Goal: Transaction & Acquisition: Purchase product/service

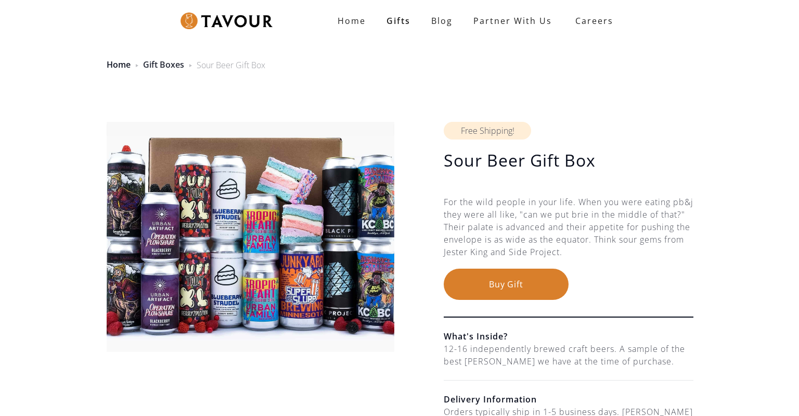
click at [161, 67] on link "Gift Boxes" at bounding box center [163, 64] width 41 height 11
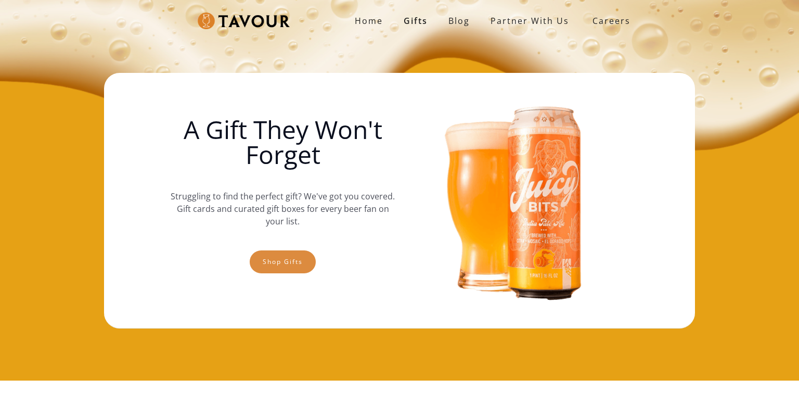
click at [283, 262] on link "Shop gifts" at bounding box center [283, 261] width 66 height 23
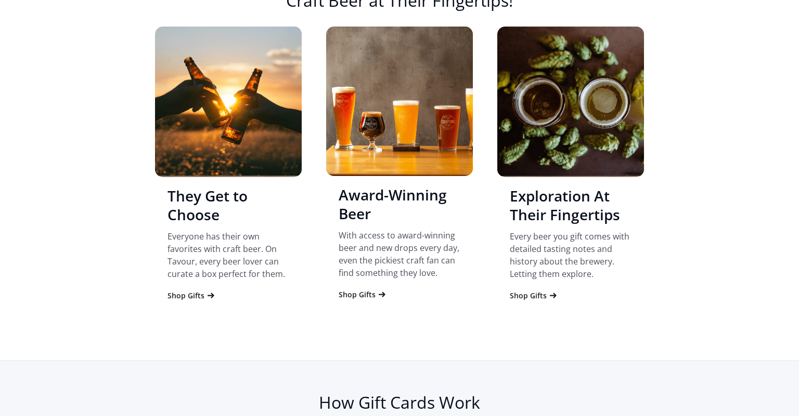
scroll to position [1039, 0]
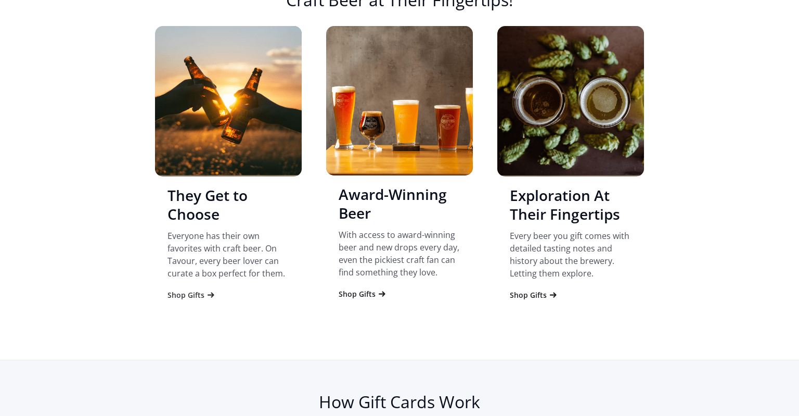
click at [188, 296] on div "Shop Gifts" at bounding box center [186, 295] width 37 height 10
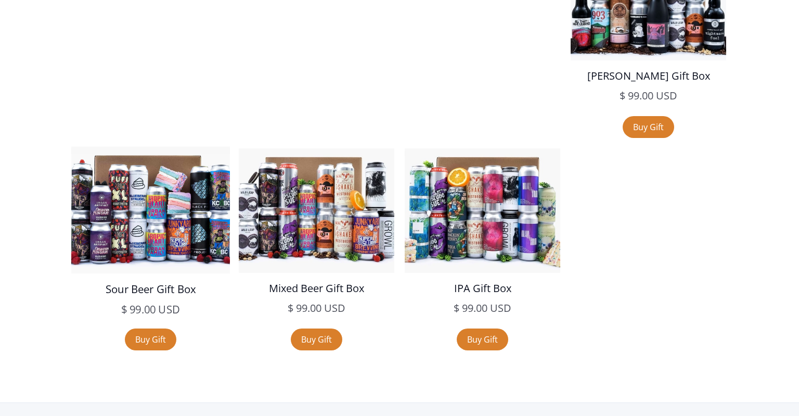
scroll to position [1948, 0]
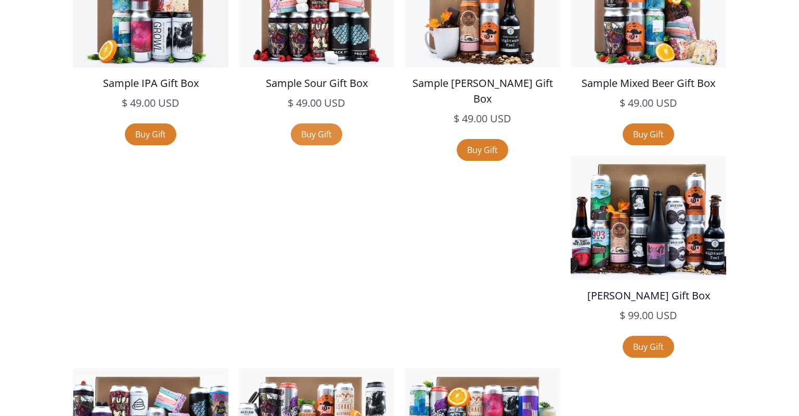
click at [323, 133] on link "Buy Gift" at bounding box center [317, 134] width 52 height 22
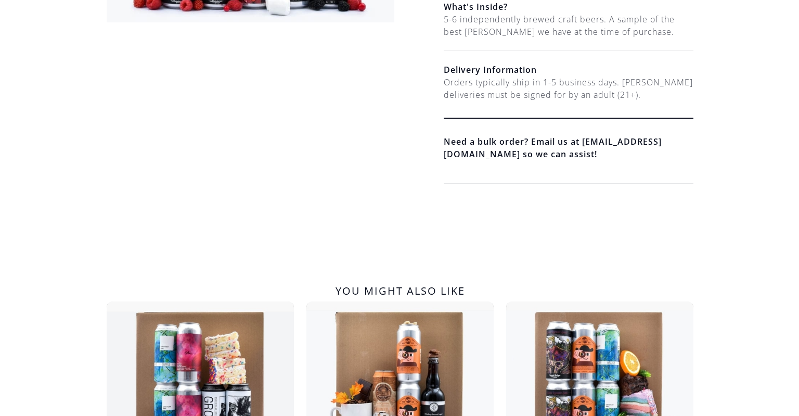
scroll to position [164, 0]
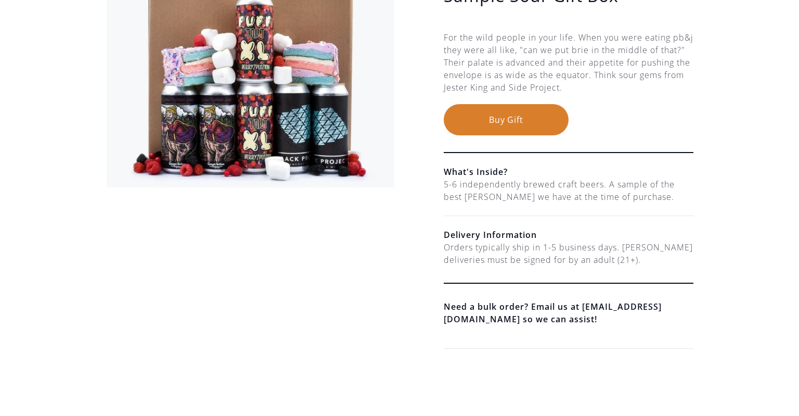
click at [504, 120] on button "Buy Gift" at bounding box center [506, 119] width 125 height 31
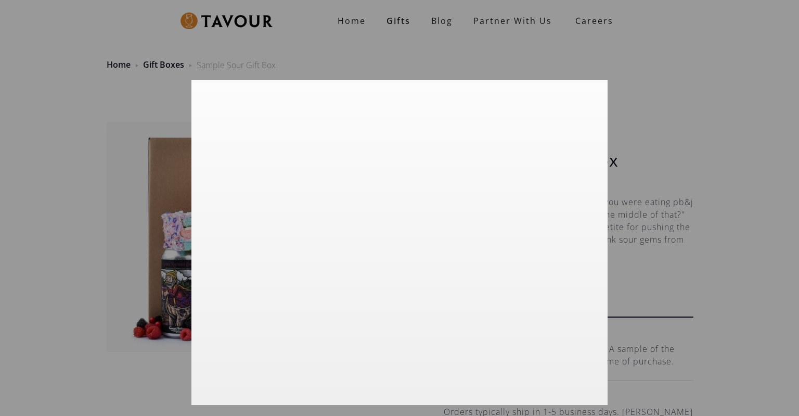
click at [649, 88] on div at bounding box center [399, 208] width 799 height 416
